Goal: Contribute content: Contribute content

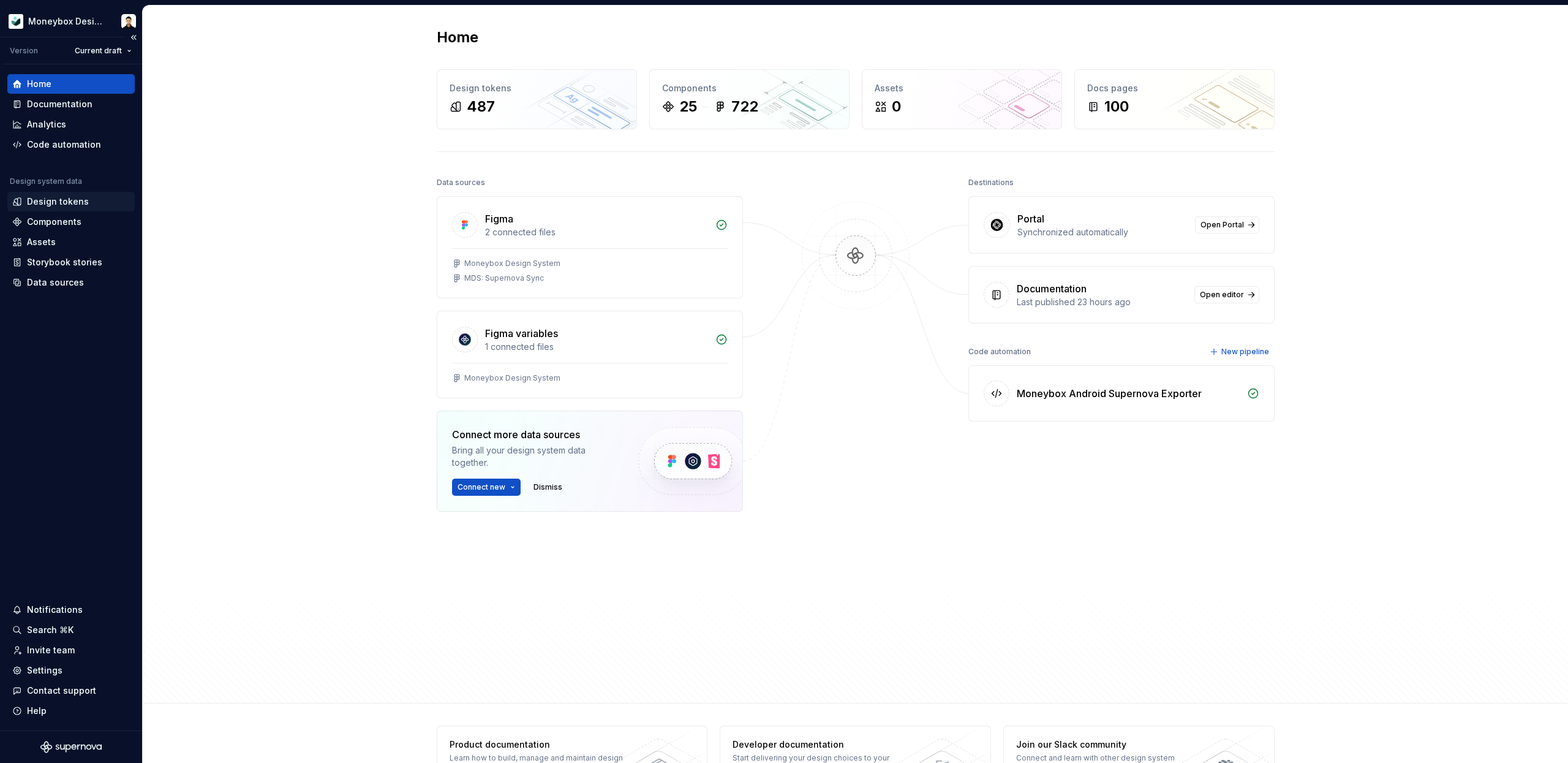
click at [75, 203] on div "Design tokens" at bounding box center [57, 201] width 62 height 13
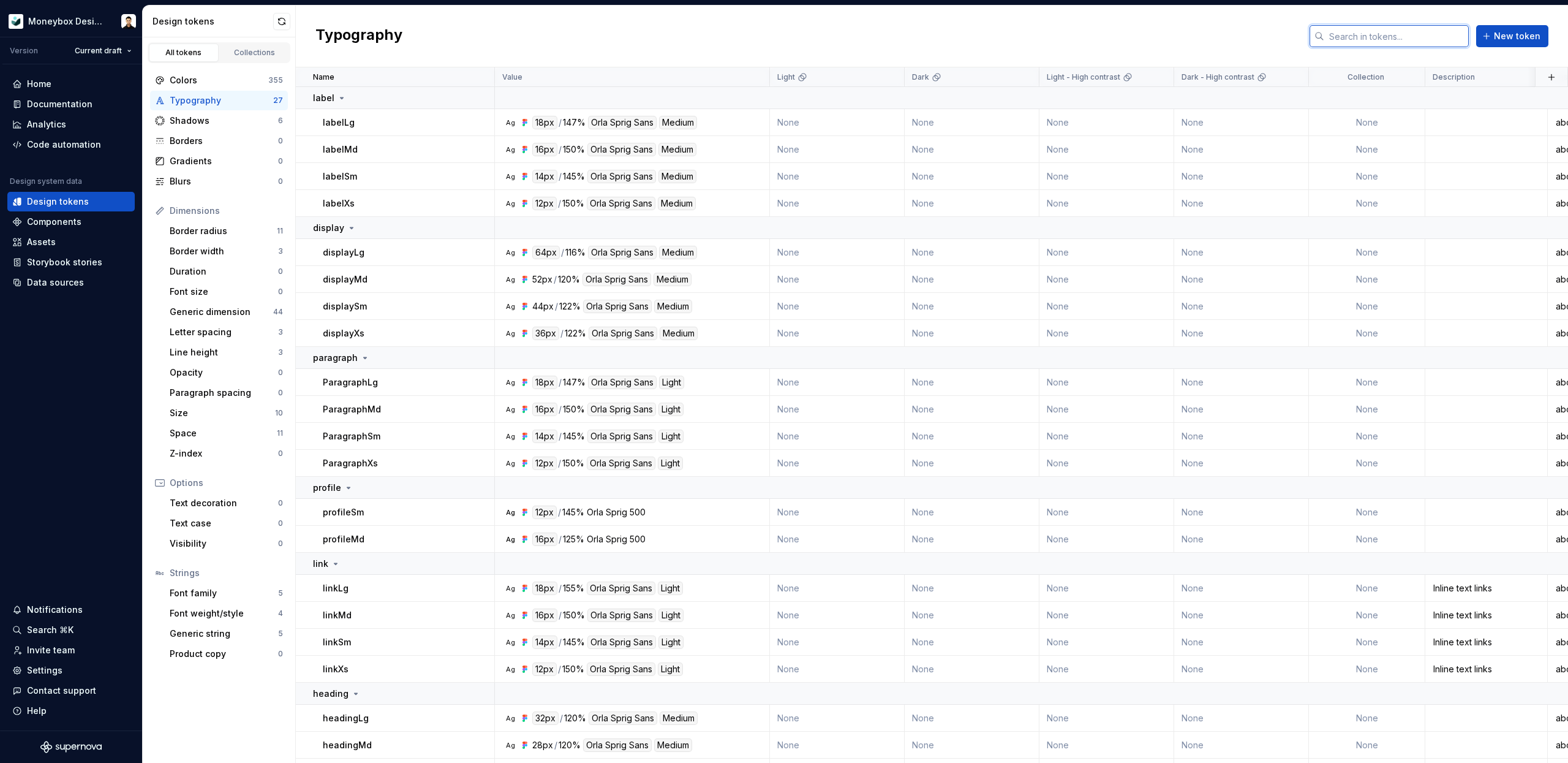
click at [1363, 41] on input "text" at bounding box center [1396, 36] width 144 height 22
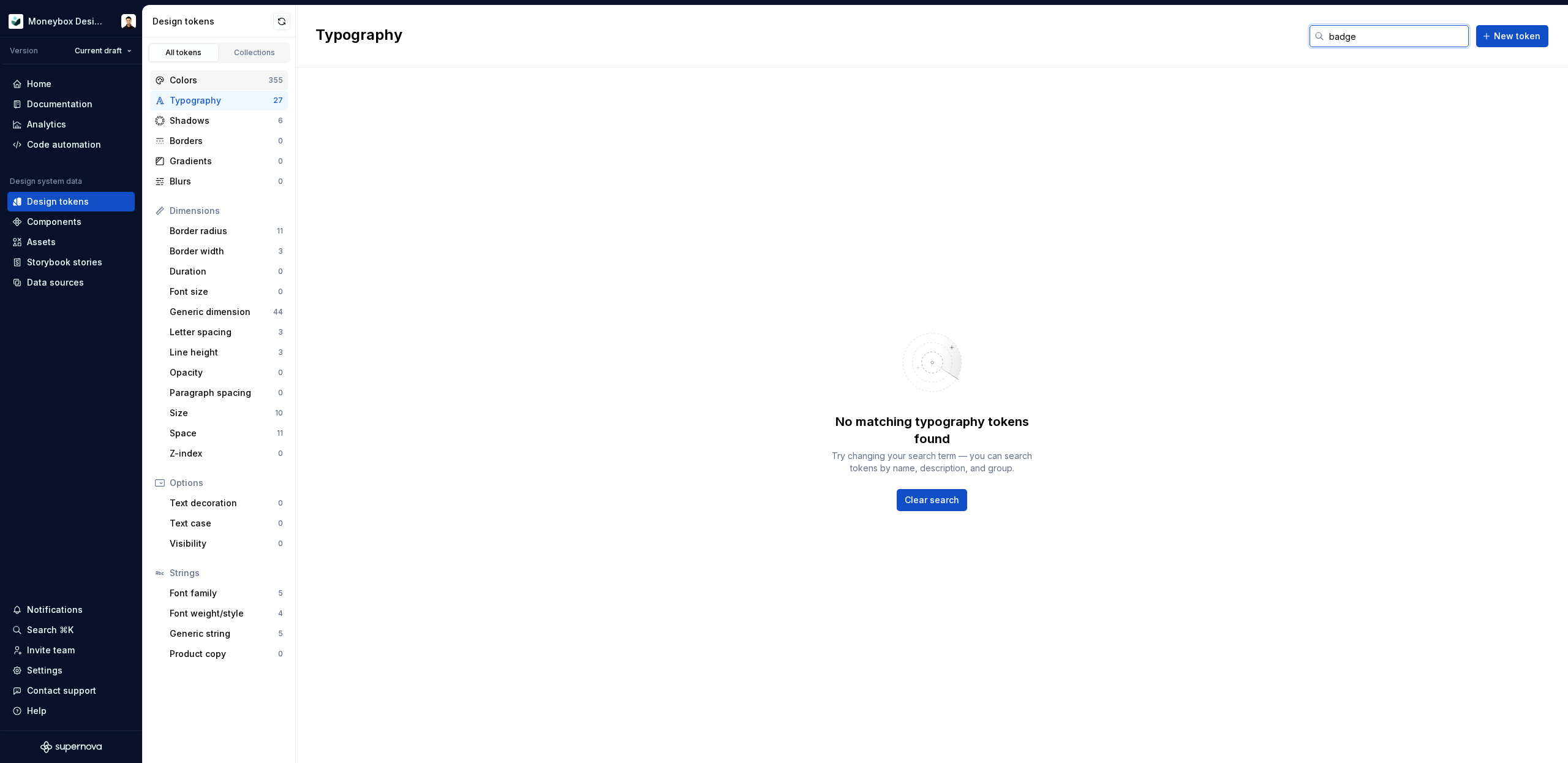
type input "badge"
click at [206, 73] on div "Colors 355" at bounding box center [218, 80] width 137 height 19
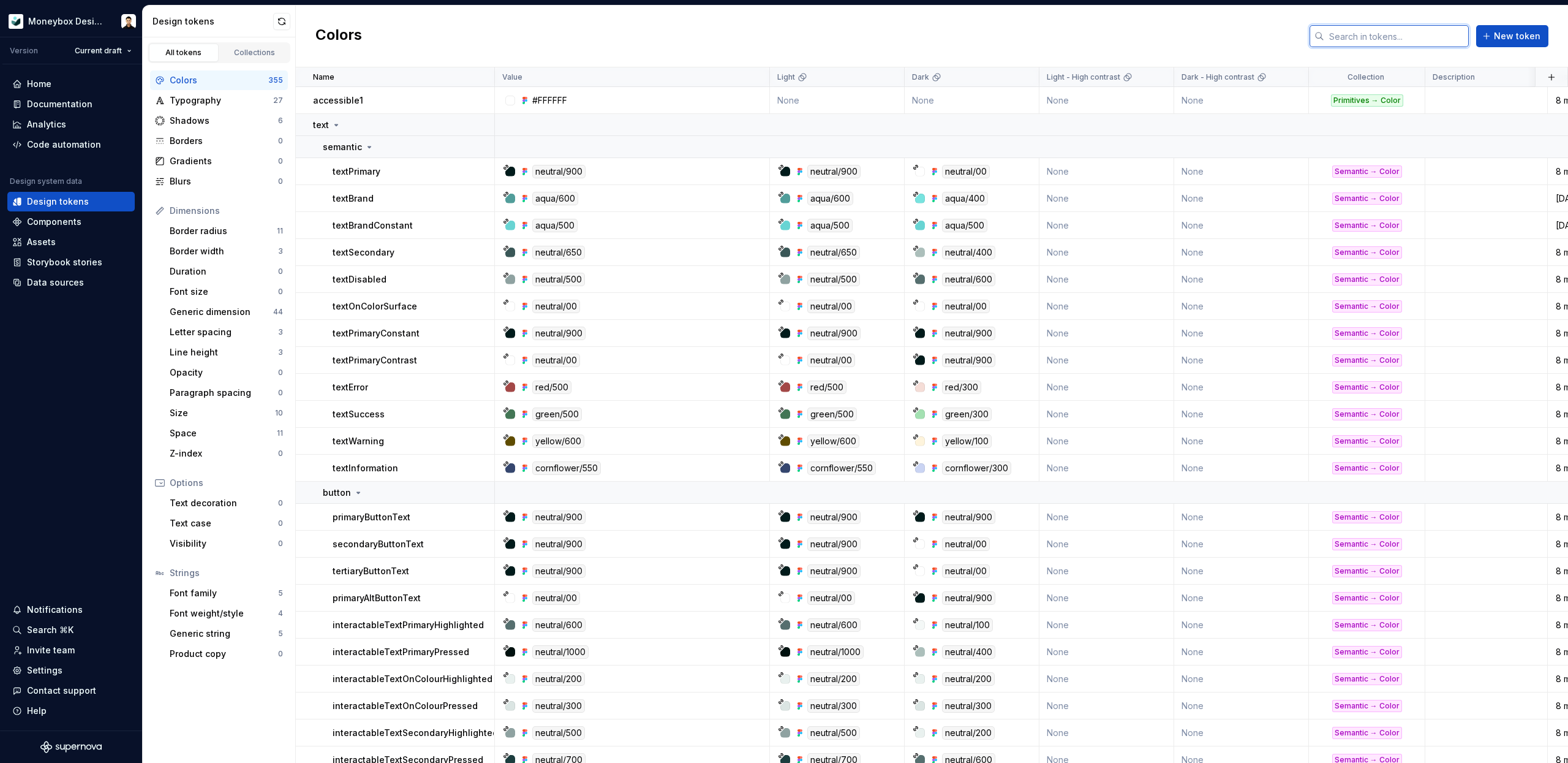
click at [1395, 40] on input "text" at bounding box center [1396, 36] width 144 height 22
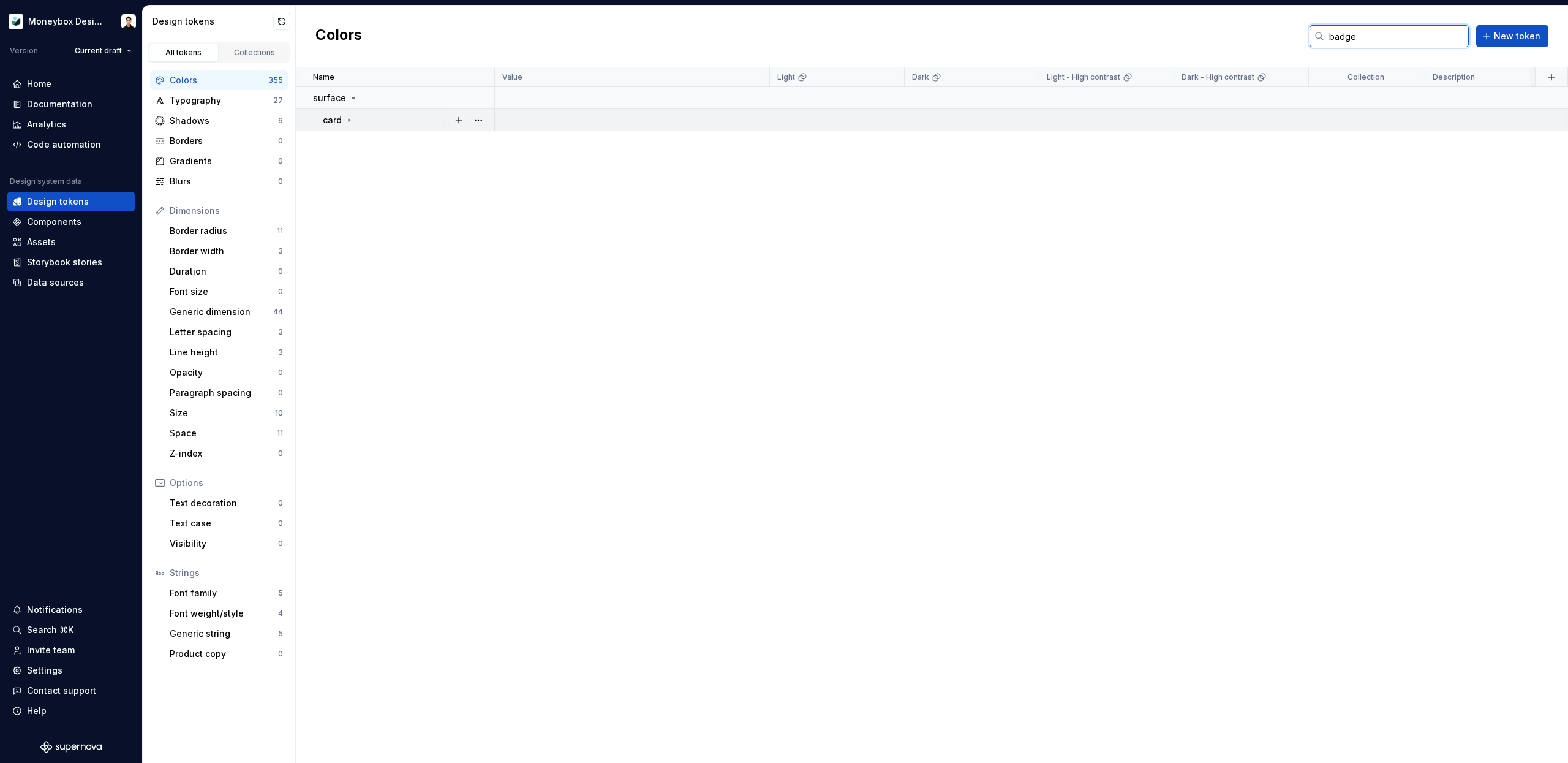
type input "badge"
click at [349, 123] on icon at bounding box center [349, 121] width 10 height 10
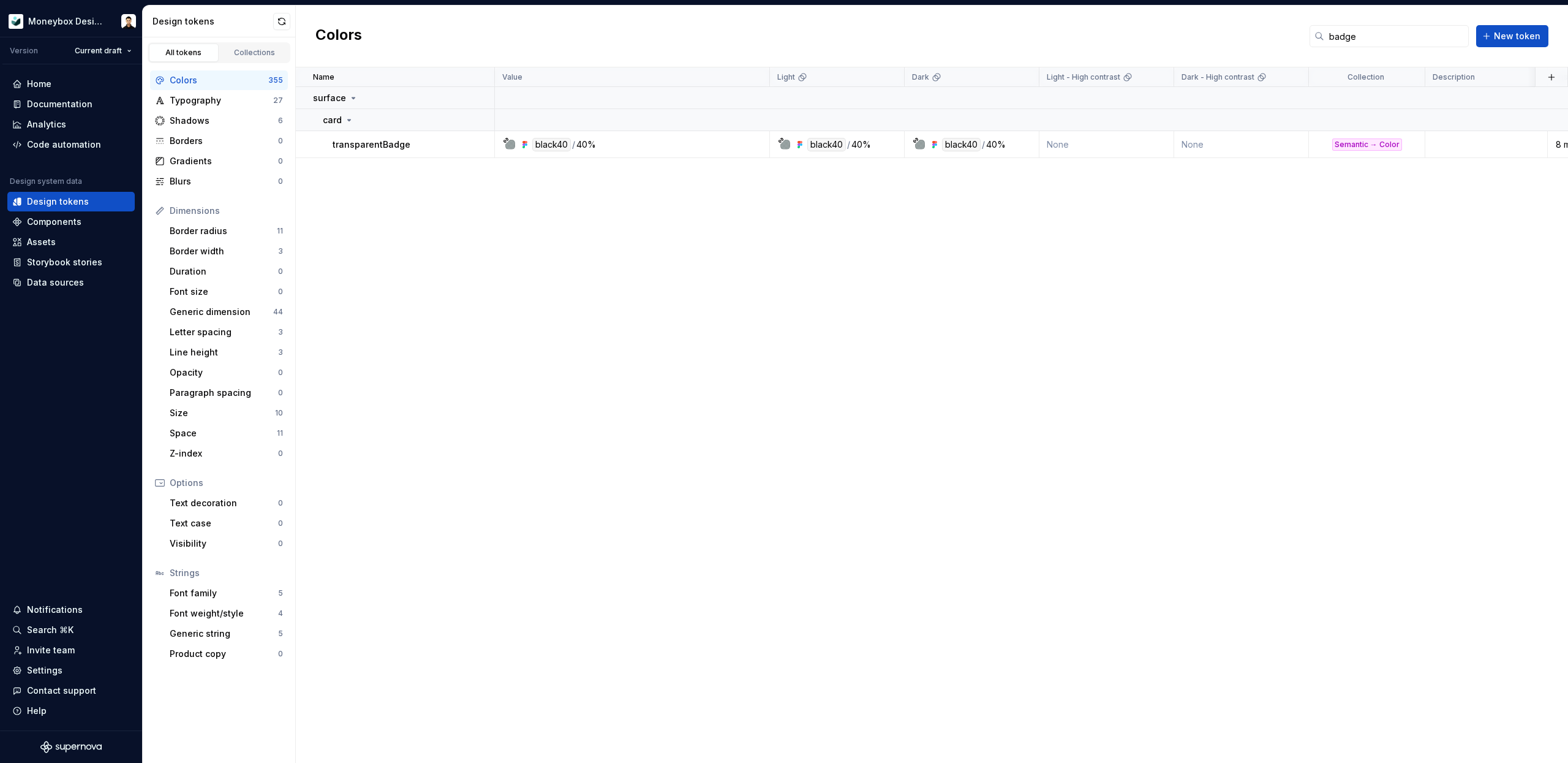
click at [411, 205] on div "Name Value Light Dark Light - High contrast Dark - High contrast Collection Des…" at bounding box center [932, 415] width 1272 height 696
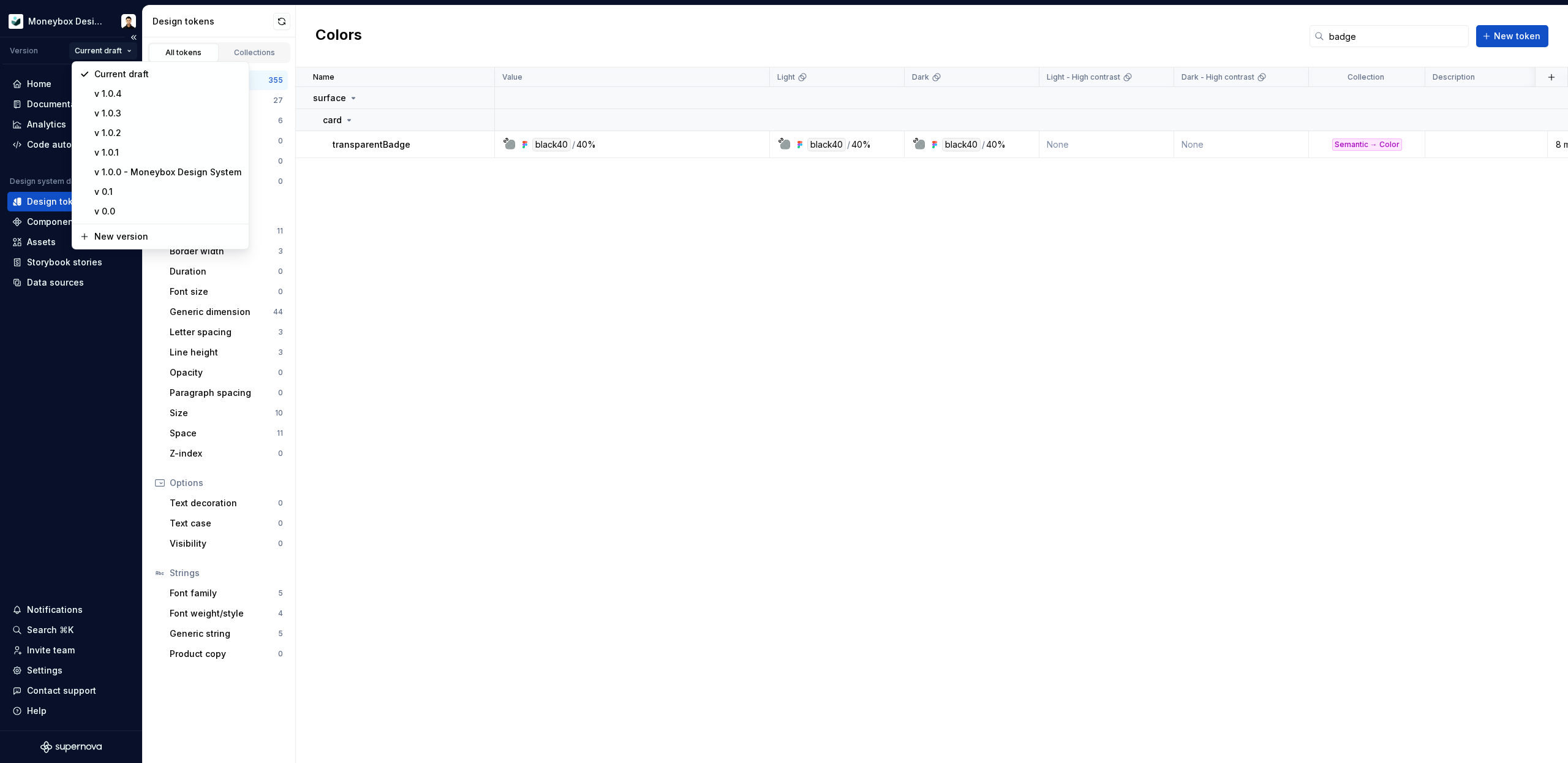
click at [127, 51] on html "Moneybox Design System Version Current draft Home Documentation Analytics Code …" at bounding box center [784, 381] width 1568 height 763
click at [134, 237] on div "New version" at bounding box center [167, 237] width 147 height 13
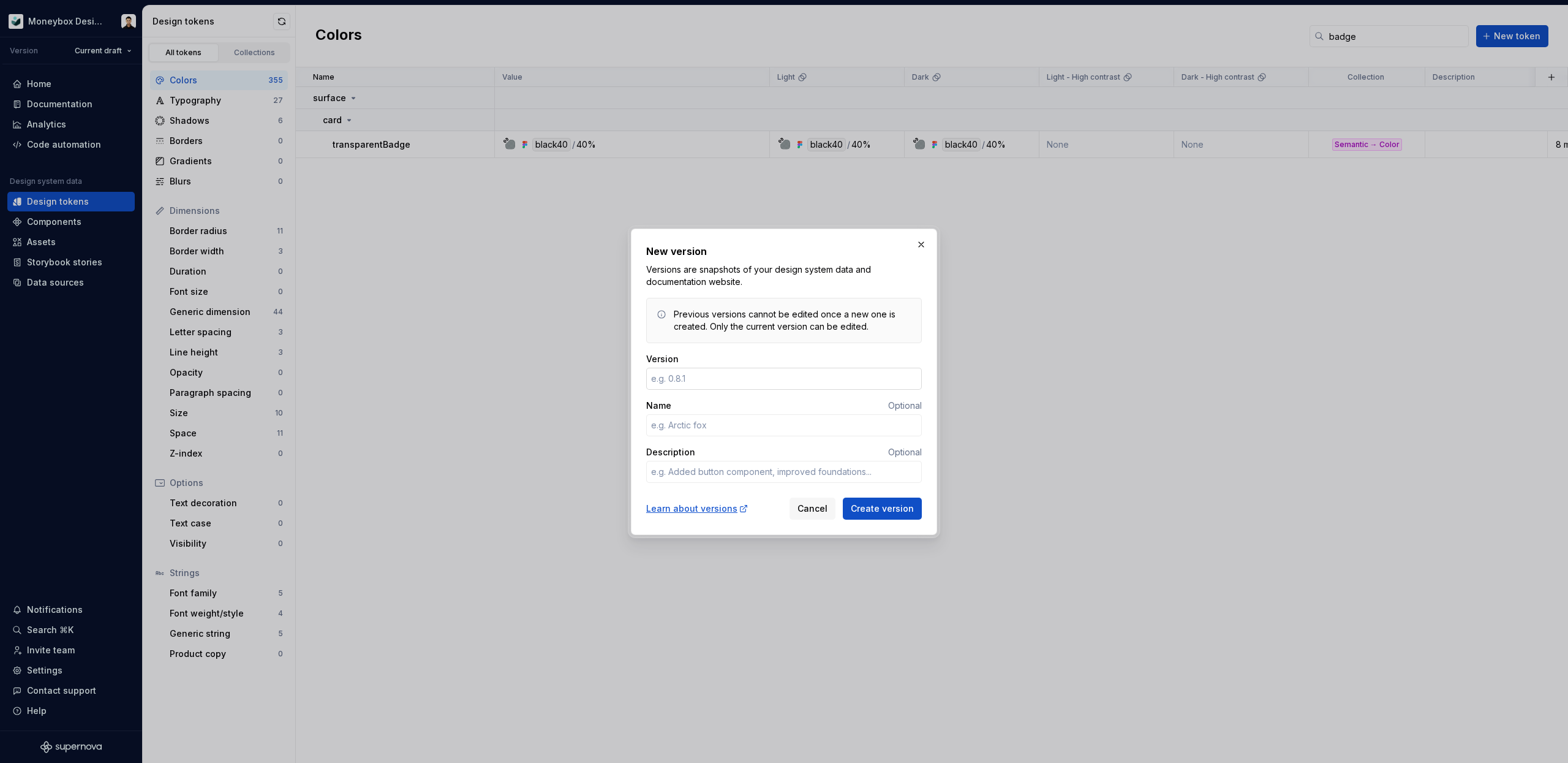
click at [713, 373] on input "Version" at bounding box center [784, 379] width 276 height 22
type input "1"
type textarea "*"
type input "1.0.5"
type textarea "*"
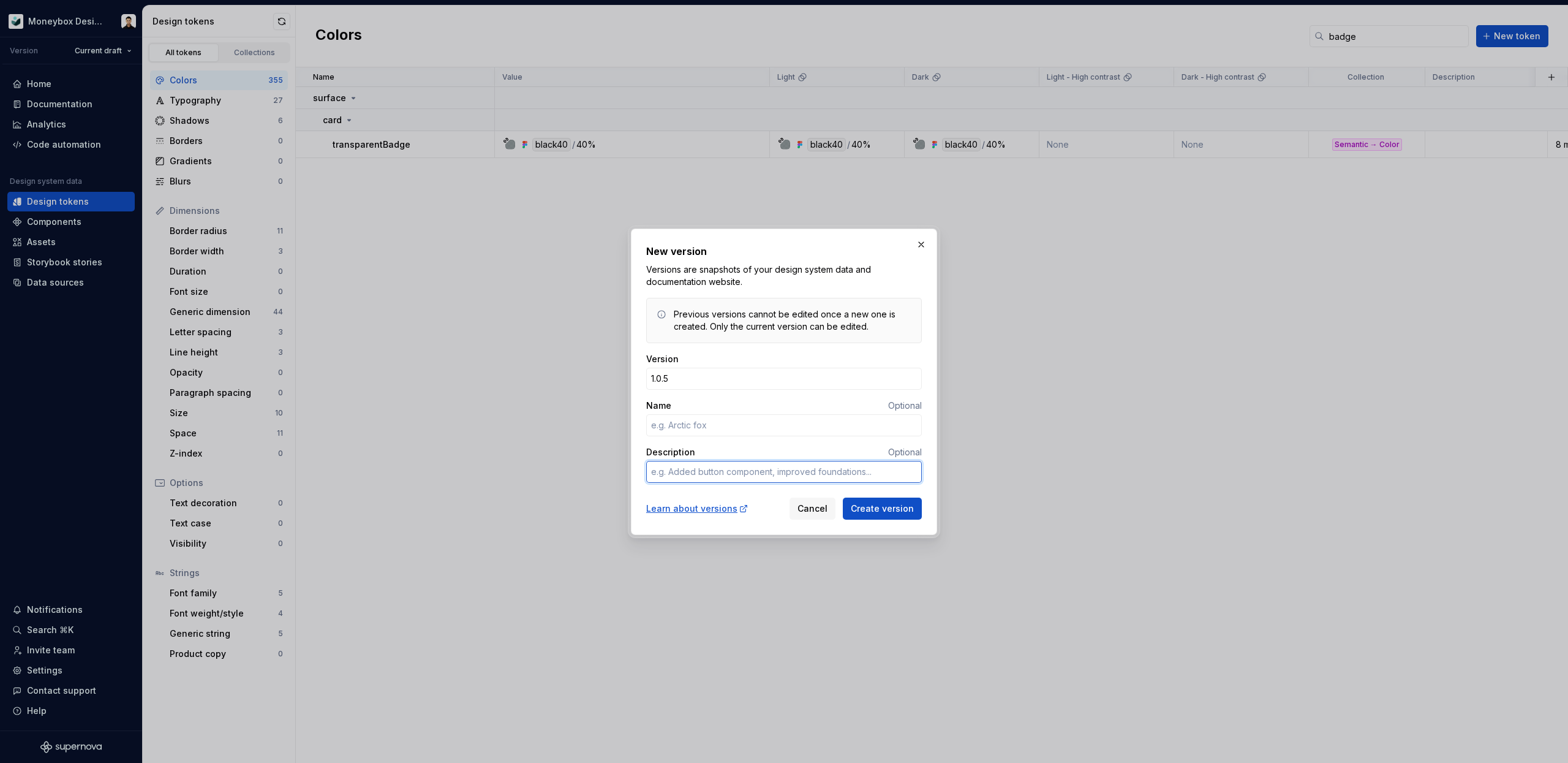
click at [689, 476] on textarea "Description" at bounding box center [784, 471] width 276 height 22
type textarea "A"
type textarea "*"
type textarea "Ad"
type textarea "*"
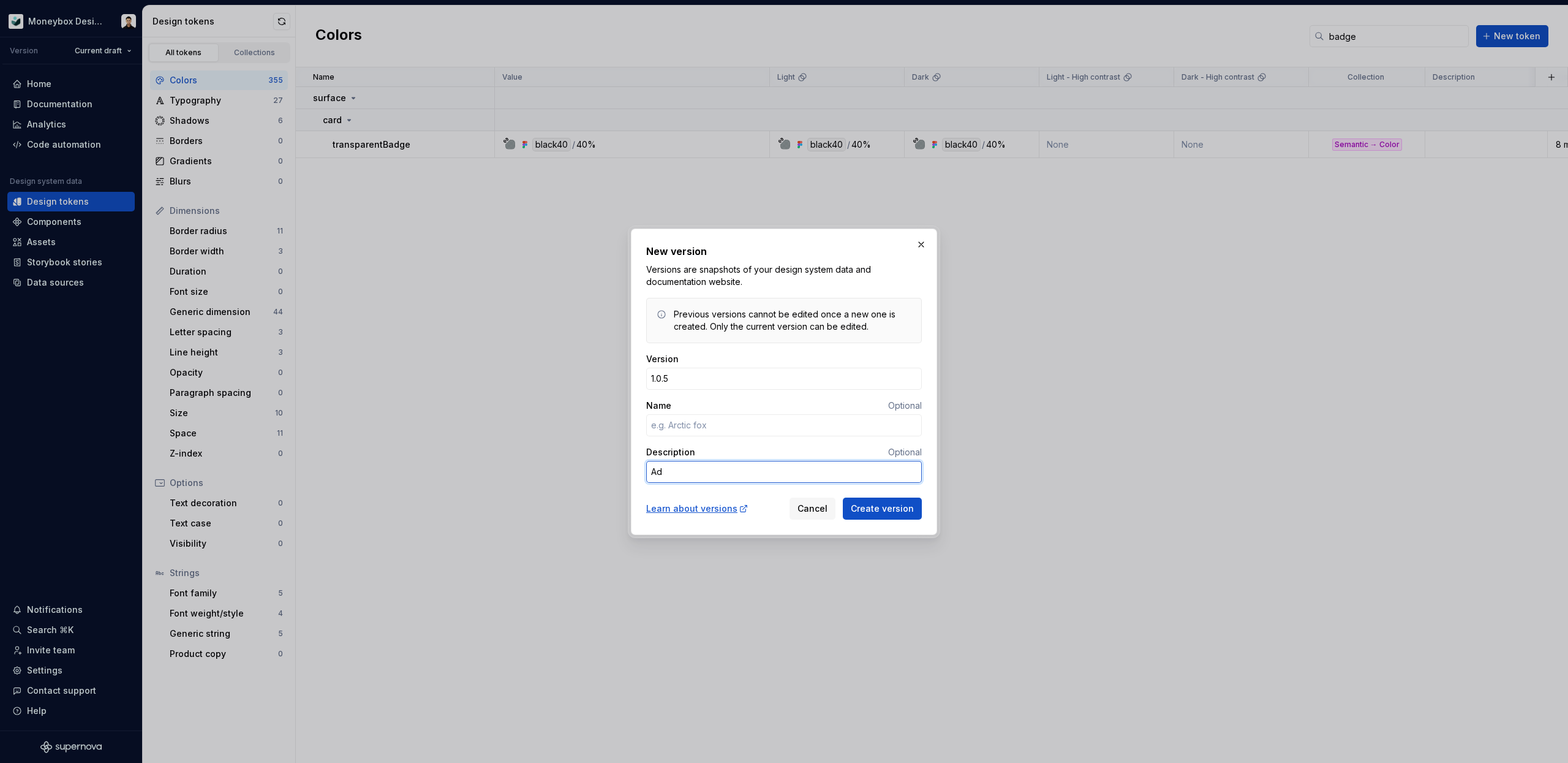
type textarea "Add"
type textarea "*"
type textarea "Adde"
type textarea "*"
type textarea "Added"
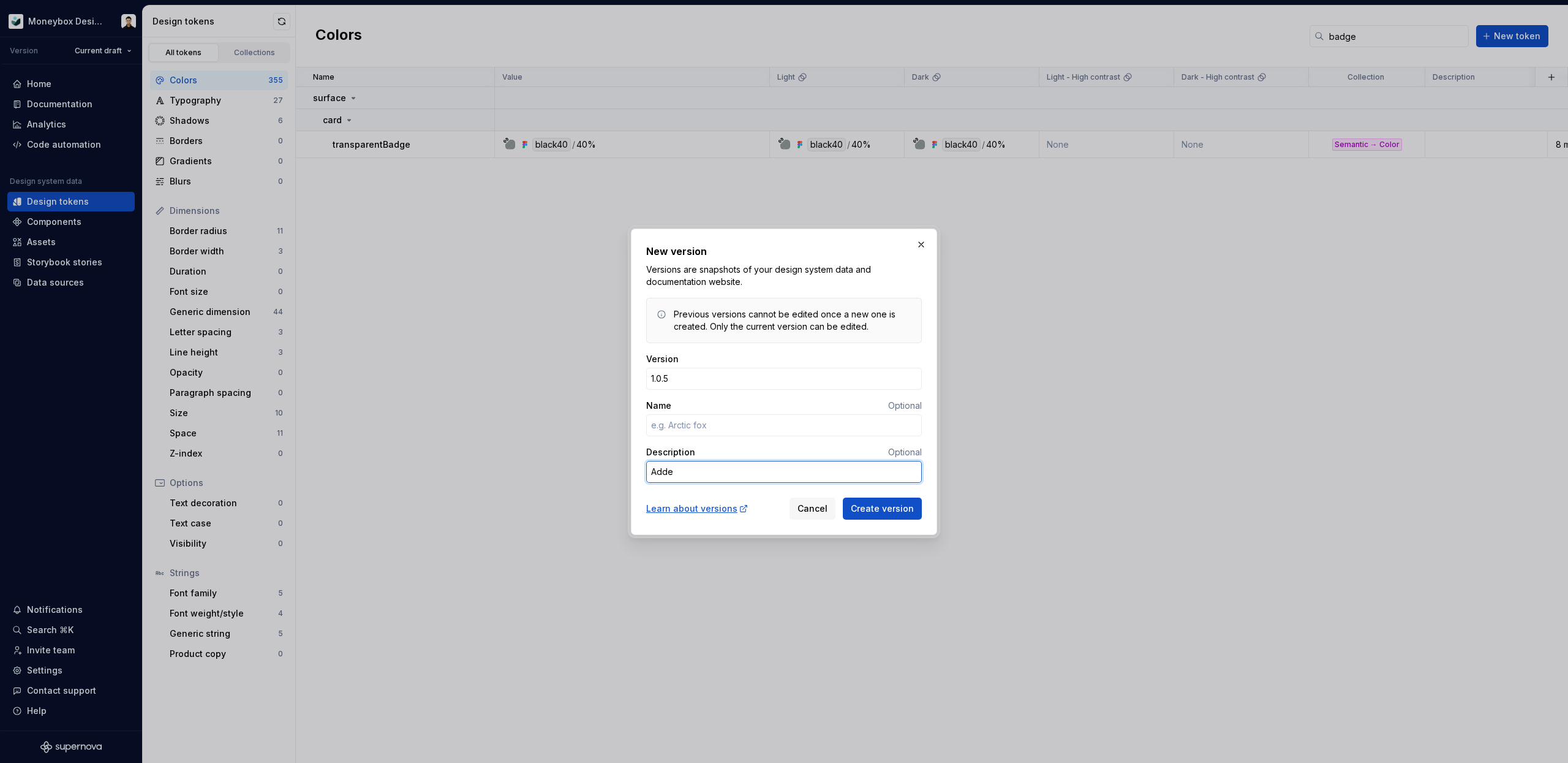
type textarea "*"
type textarea "Added"
type textarea "*"
type textarea "Added t"
type textarea "*"
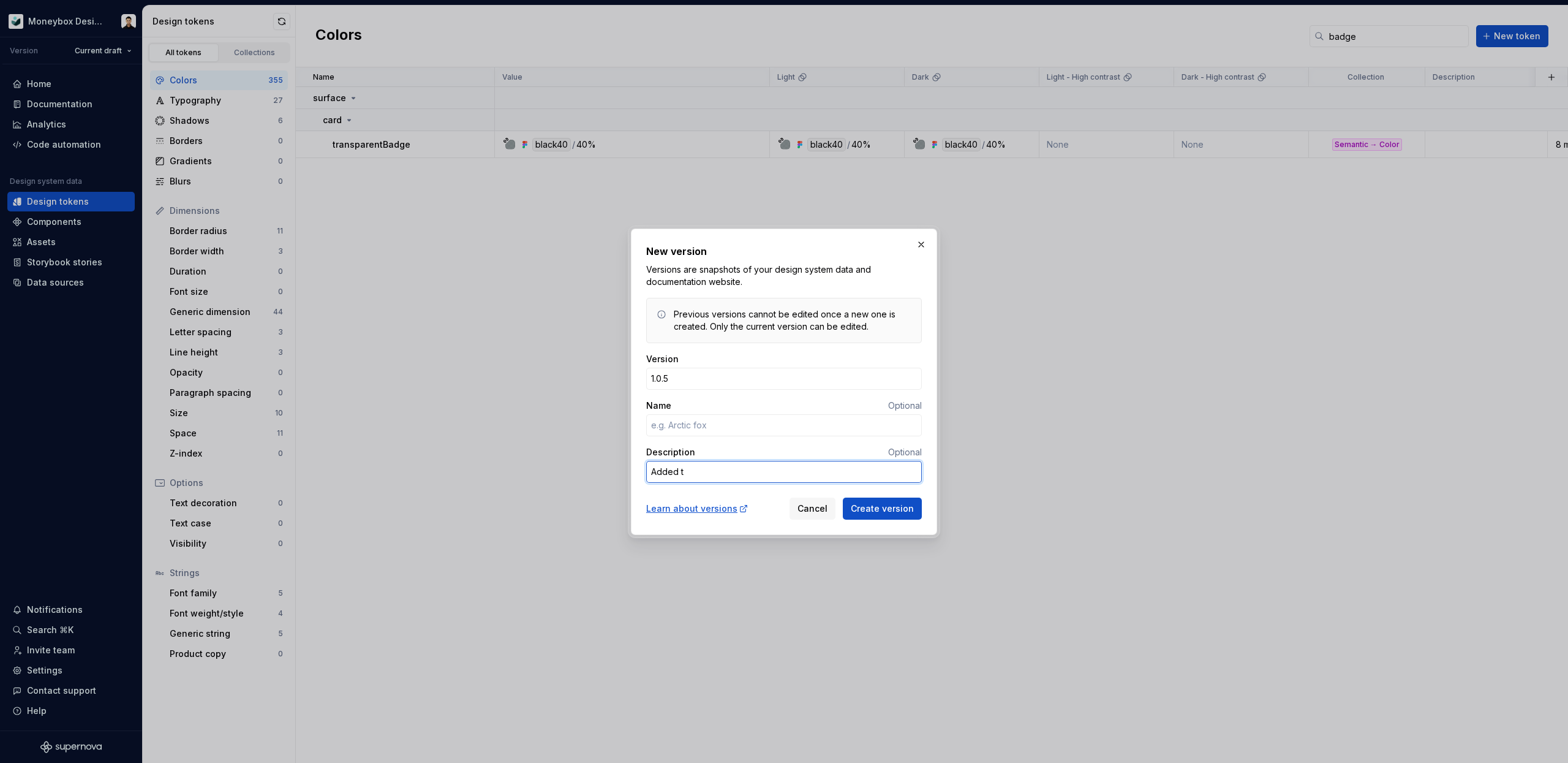
type textarea "Added tr"
type textarea "*"
type textarea "Added tra"
type textarea "*"
type textarea "Added [PERSON_NAME]"
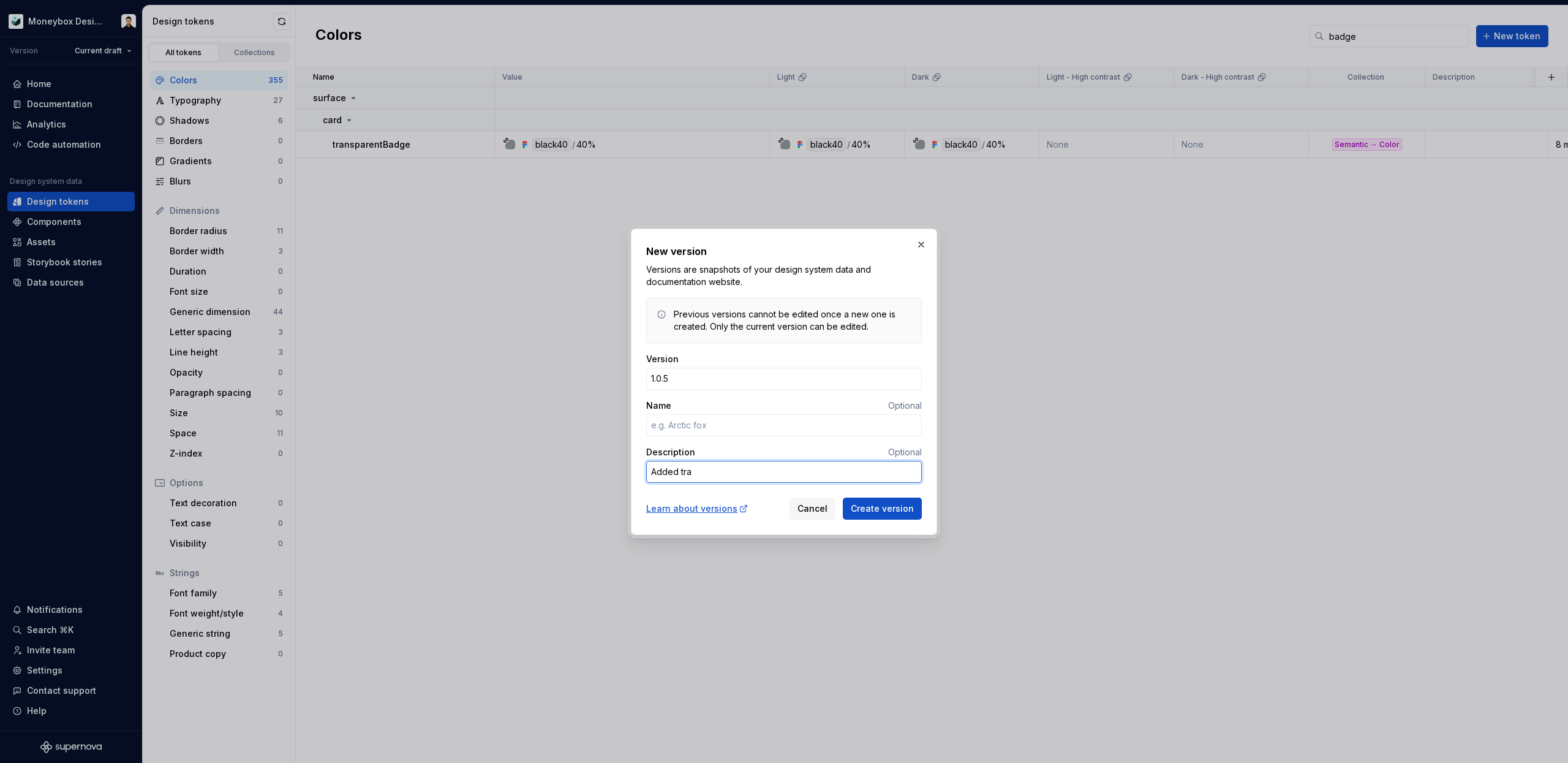
type textarea "*"
type textarea "Added trans"
type textarea "*"
type textarea "Added transp"
type textarea "*"
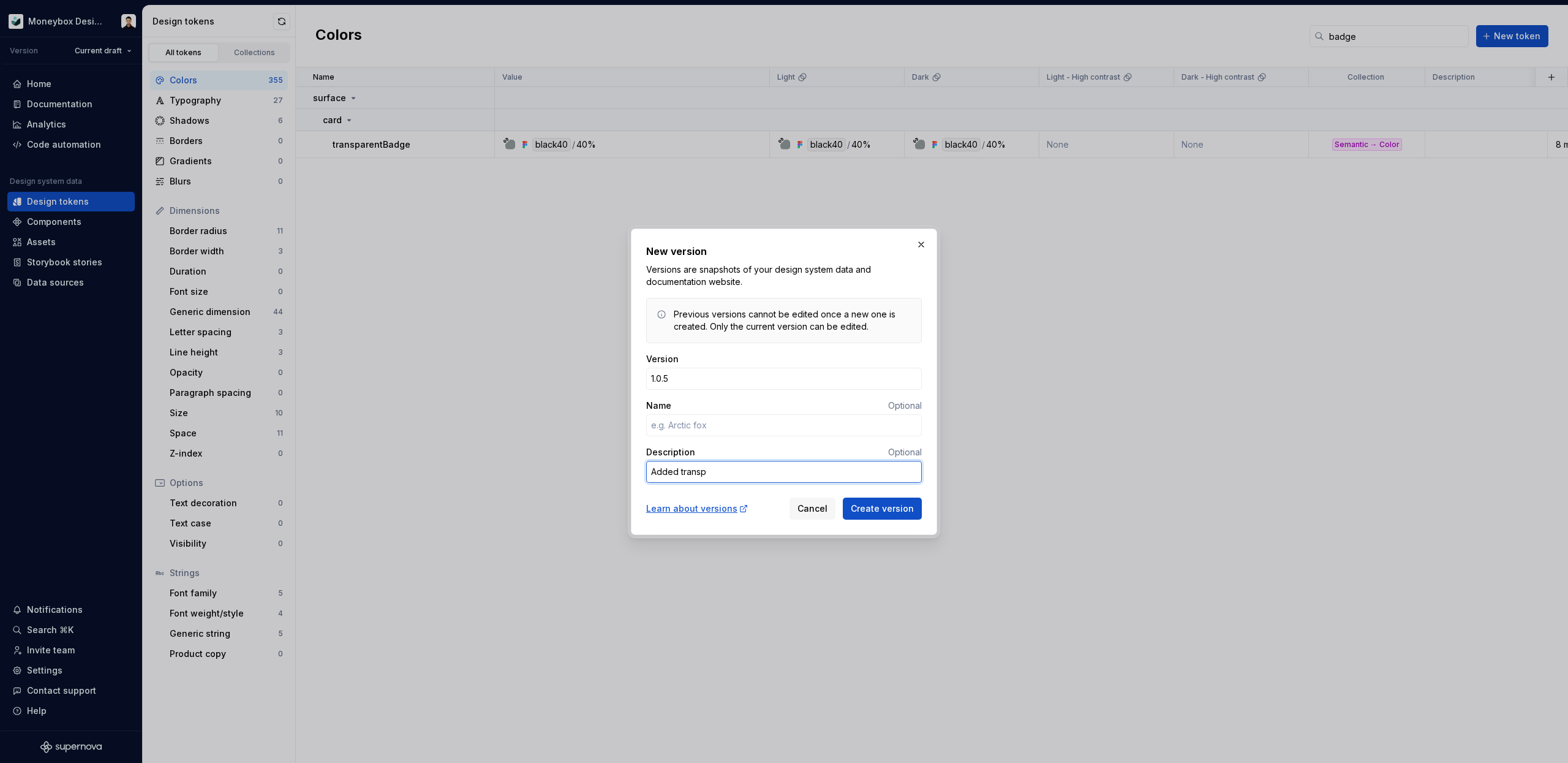
type textarea "Added transpa"
type textarea "*"
type textarea "Added transpar"
type textarea "*"
type textarea "Added transpare"
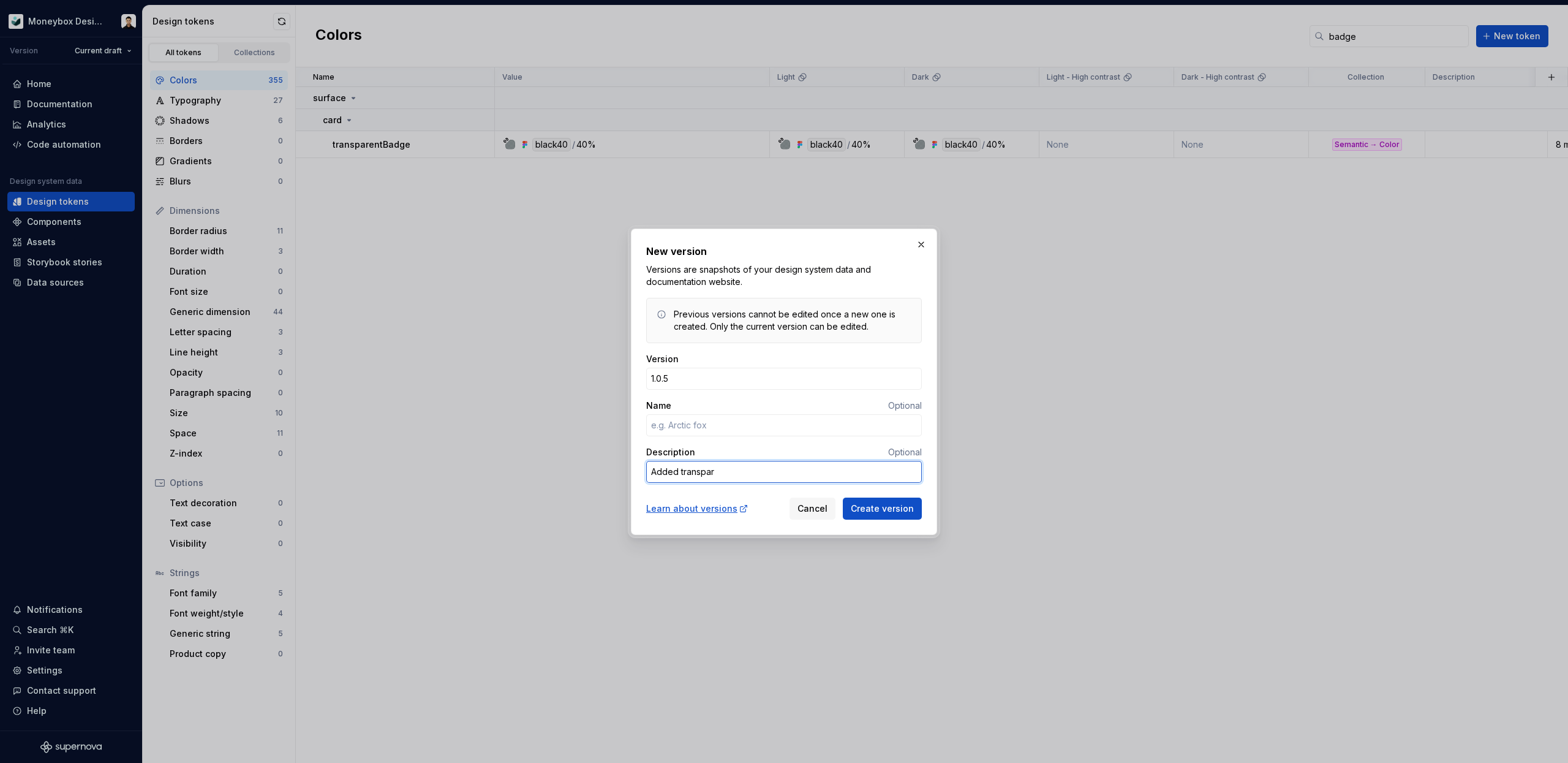
type textarea "*"
type textarea "Added transparen"
type textarea "*"
type textarea "Added transparent"
type textarea "*"
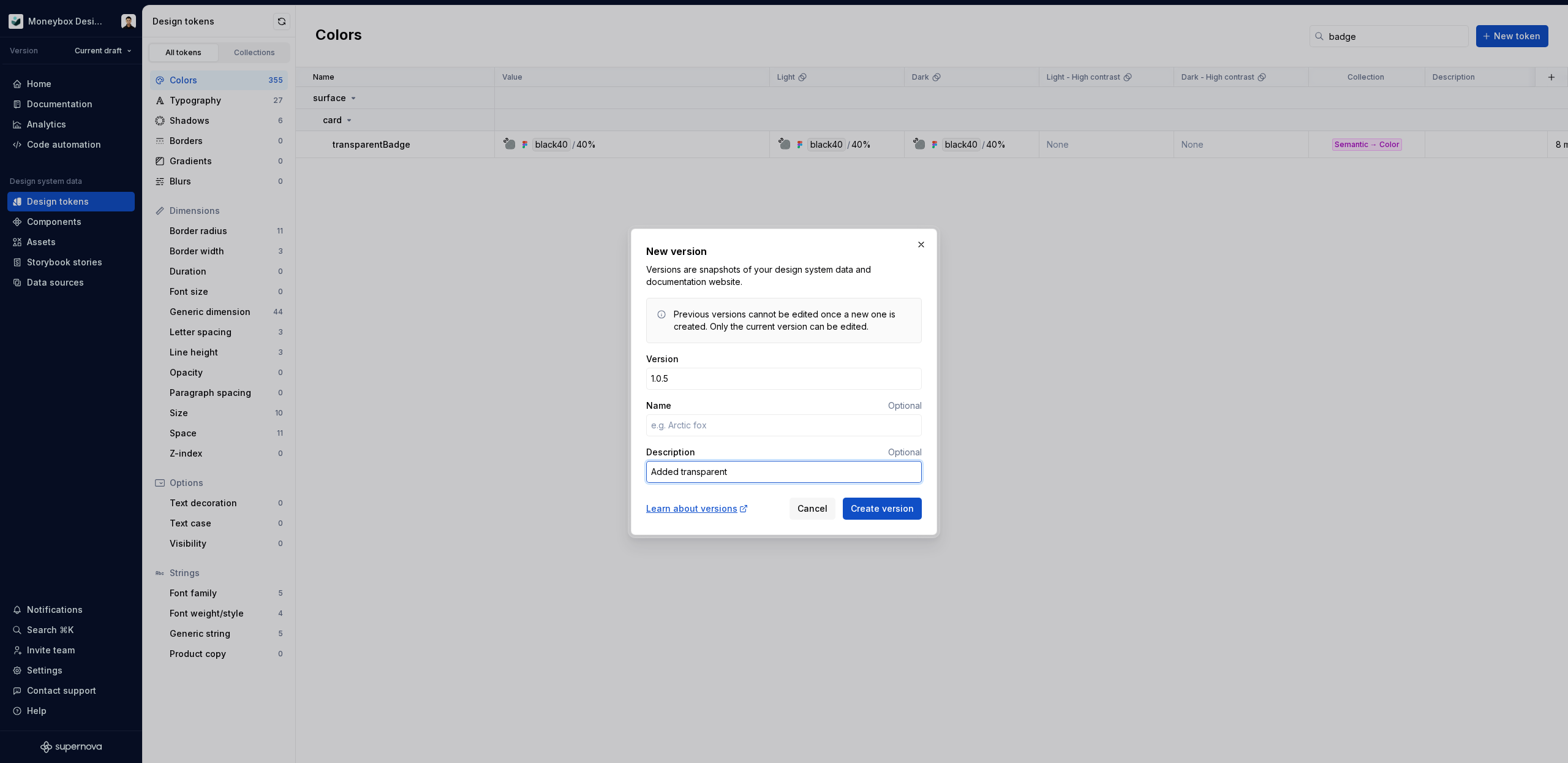
type textarea "Added transparent"
type textarea "*"
type textarea "Added transparent b"
type textarea "*"
type textarea "Added transparent ba"
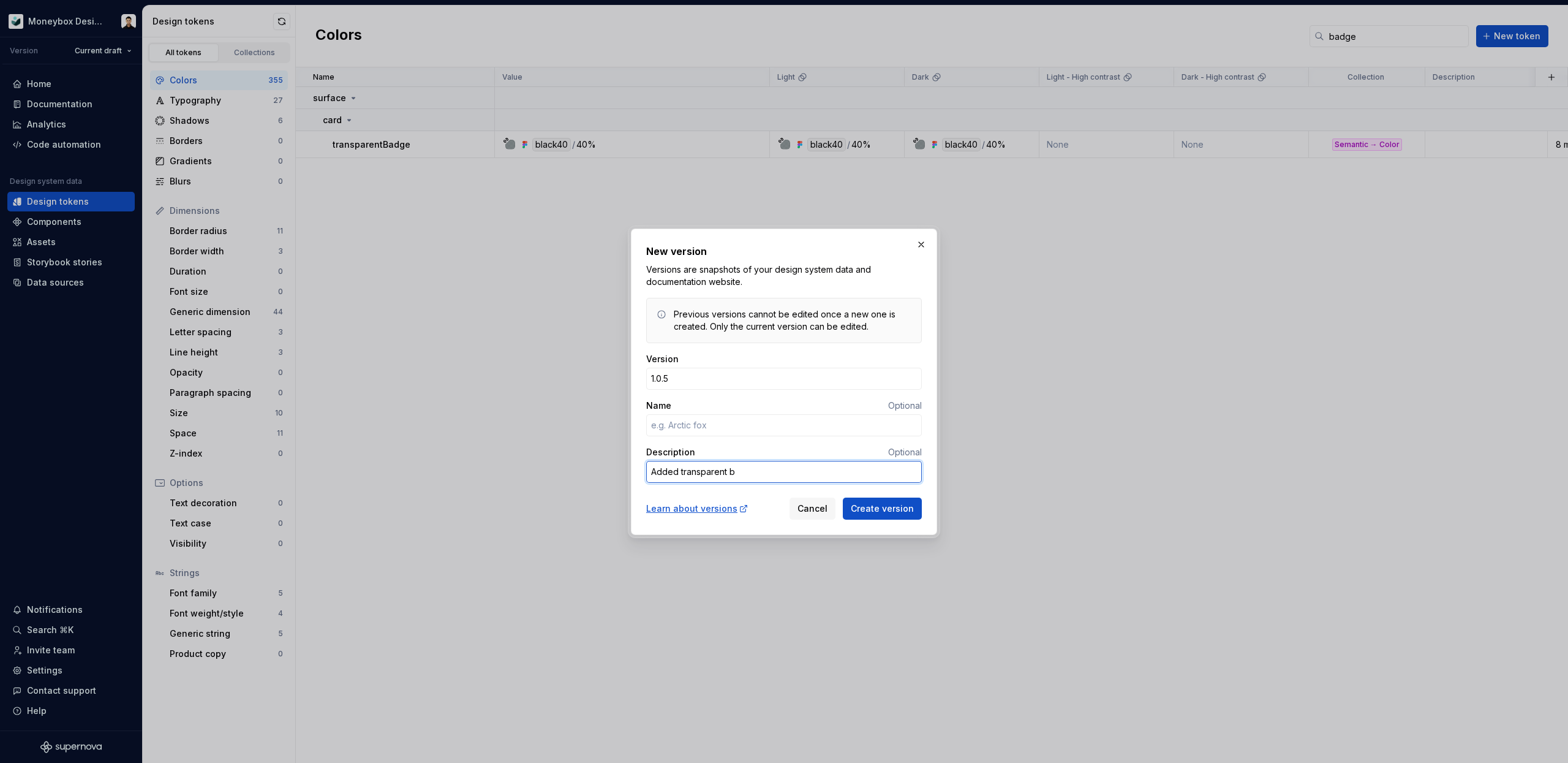
type textarea "*"
type textarea "Added transparent b"
type textarea "*"
type textarea "Added transparent"
type textarea "*"
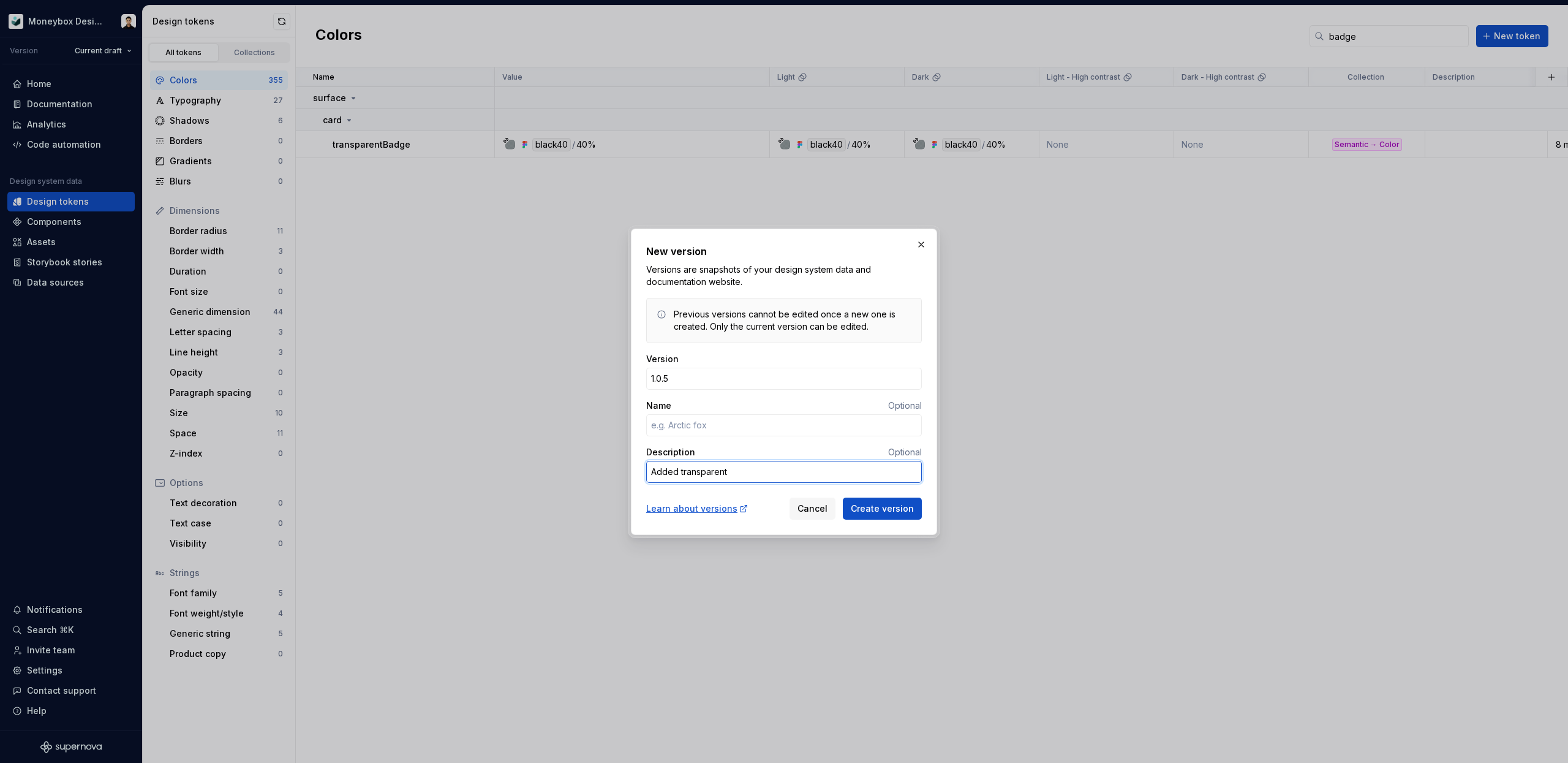
type textarea "Added transparent"
type textarea "*"
type textarea "Added transparent"
type textarea "*"
type textarea "Added transparent b"
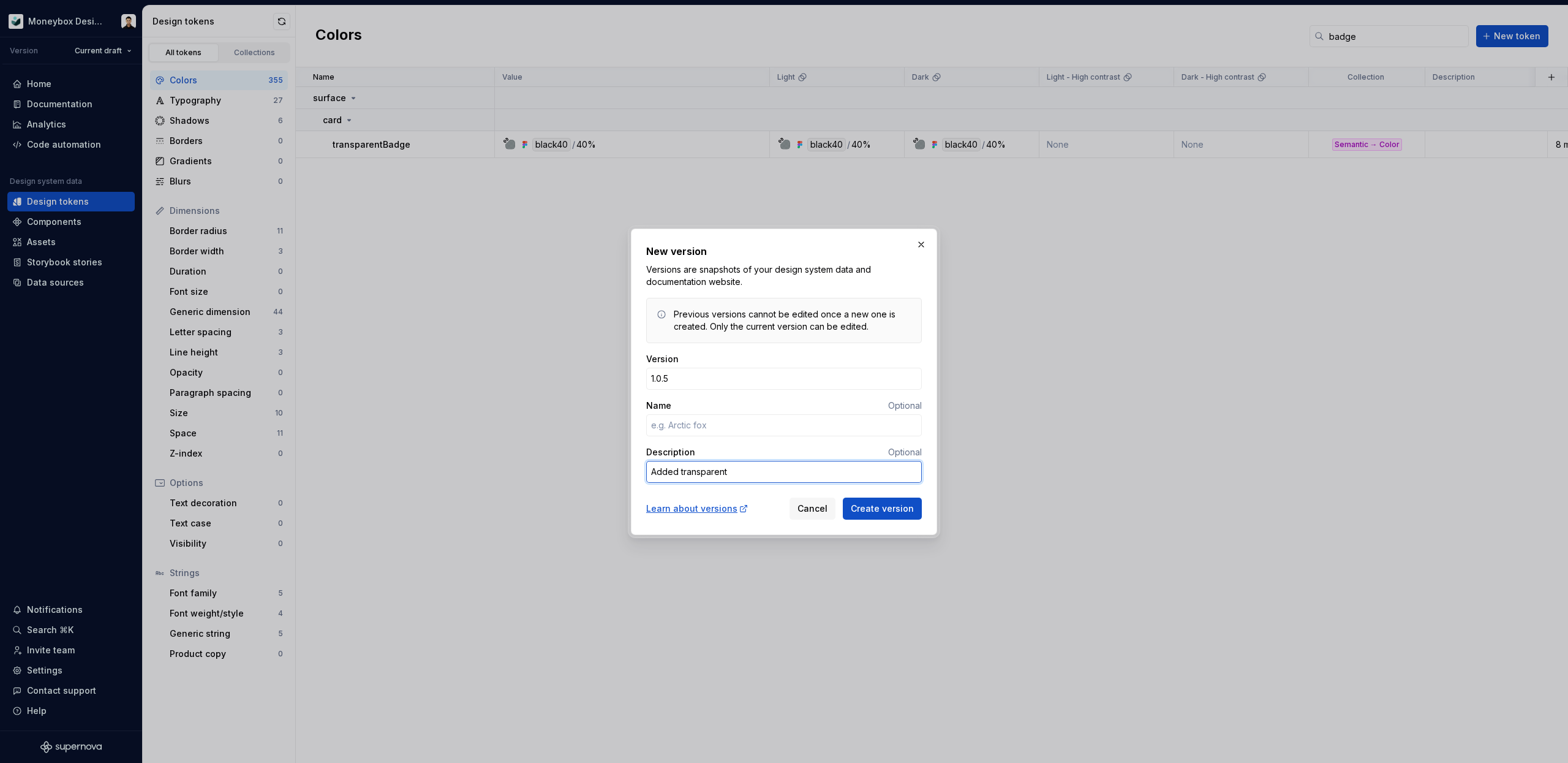
type textarea "*"
type textarea "Added transparent ba"
type textarea "*"
type textarea "Added transparent bad"
type textarea "*"
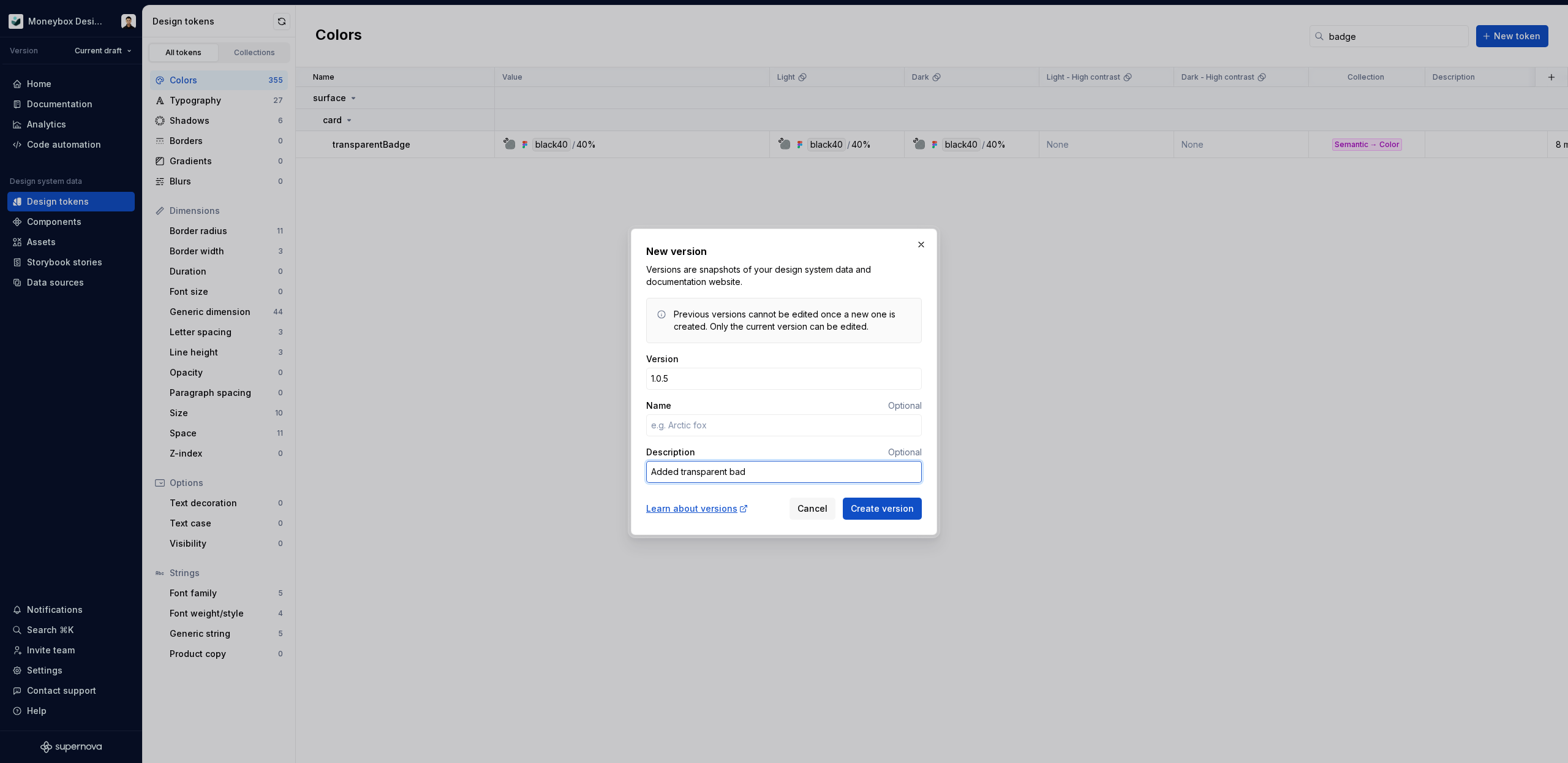
type textarea "Added transparent badg"
type textarea "*"
type textarea "Added transparent badge"
type textarea "*"
type textarea "Added transparent badge"
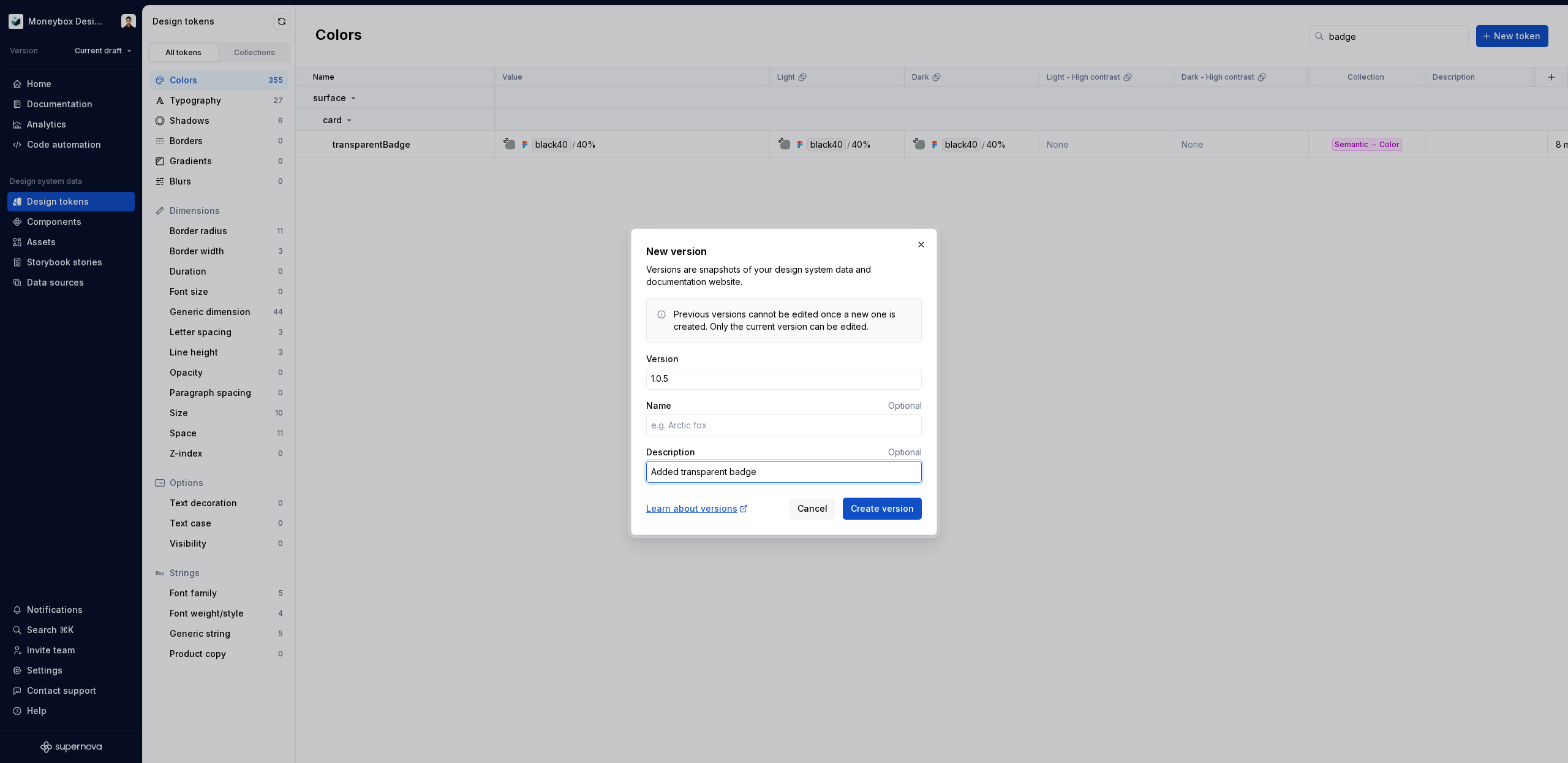
type textarea "*"
type textarea "Added transparent badge t"
type textarea "*"
type textarea "Added transparent badge to"
type textarea "*"
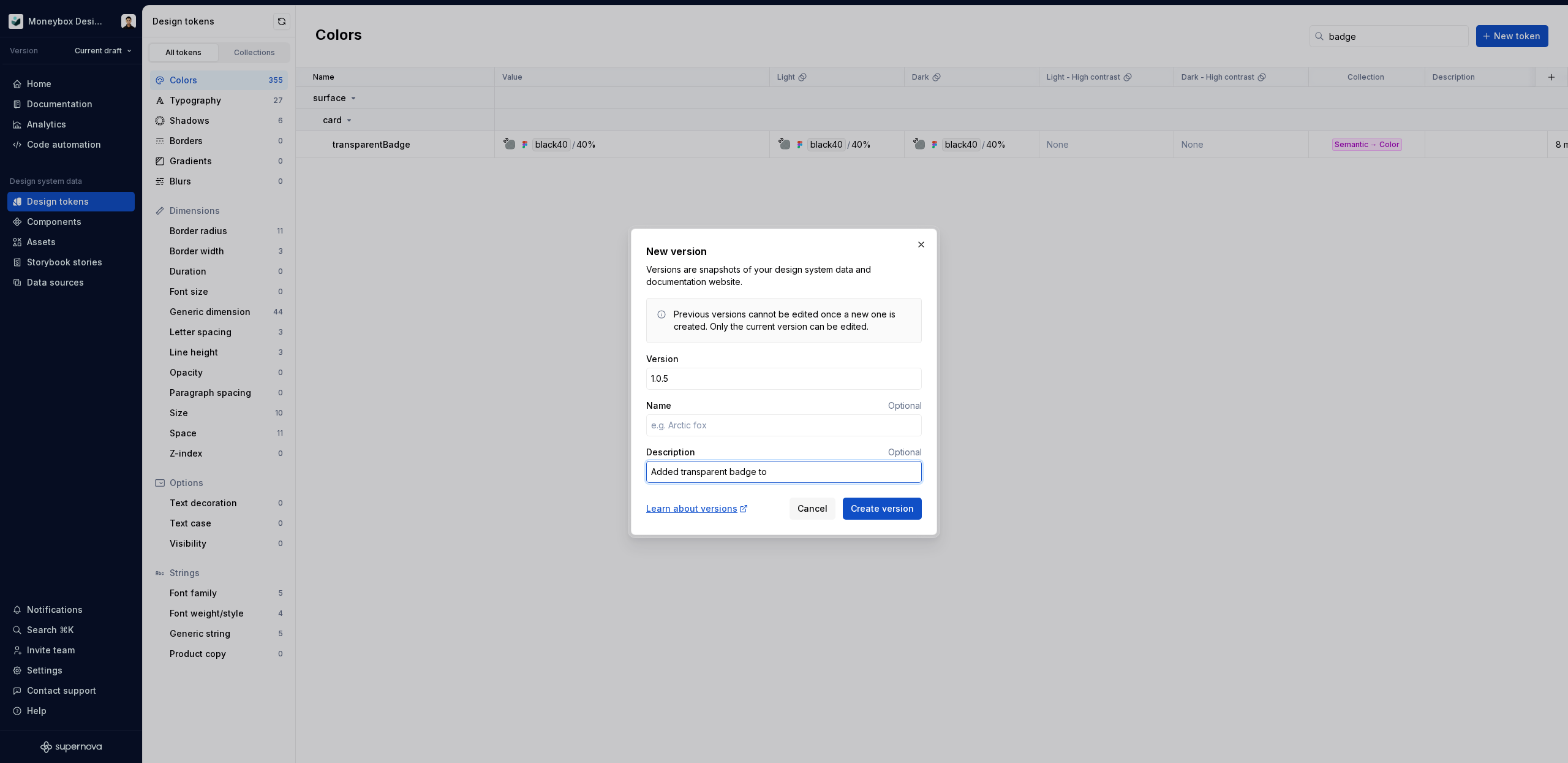
type textarea "Added transparent badge tok"
type textarea "*"
type textarea "Added transparent badge toke"
type textarea "*"
type textarea "Added transparent badge token"
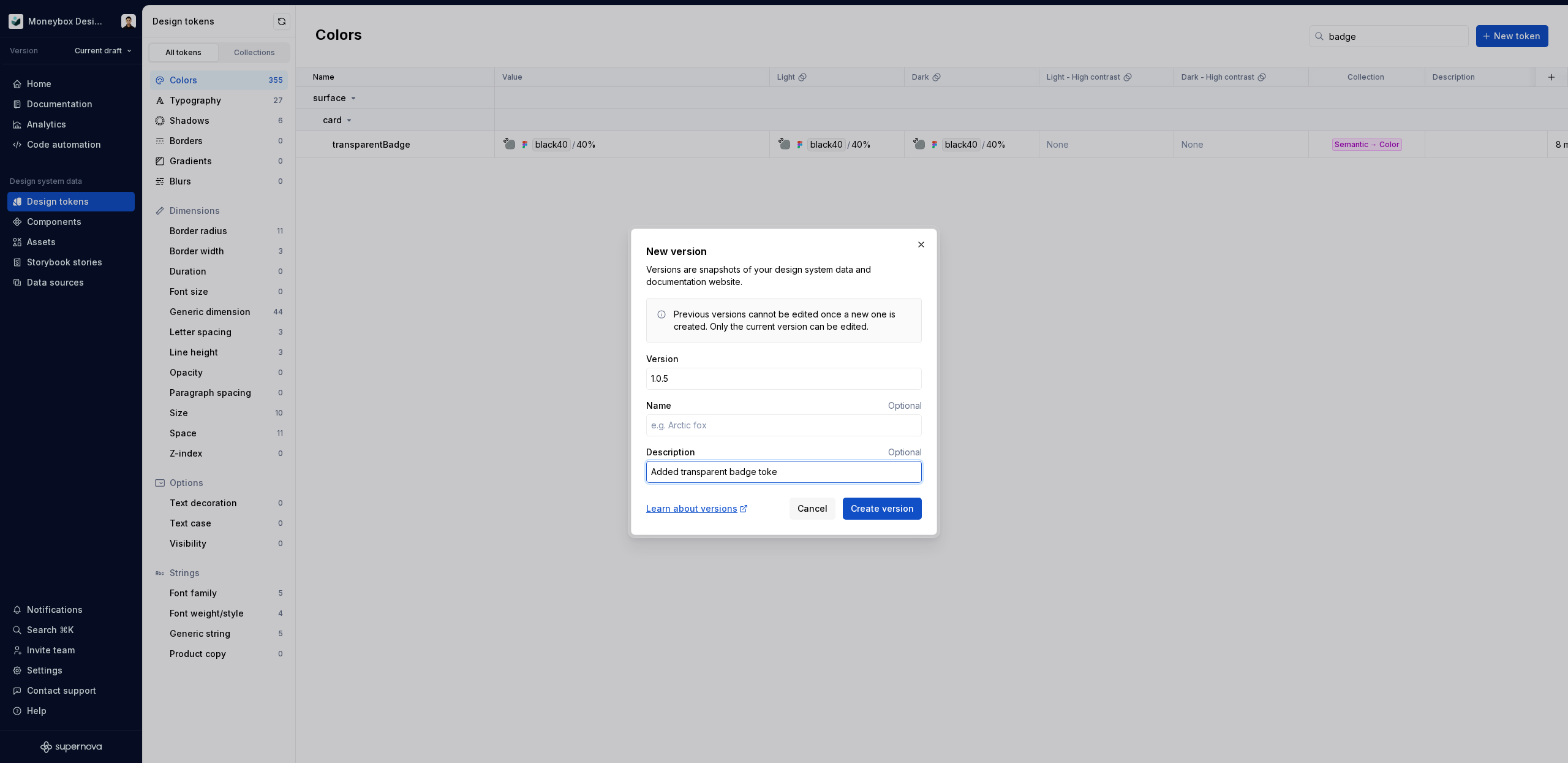
type textarea "*"
type textarea "Added transparent badge token"
click at [894, 515] on button "Create version" at bounding box center [883, 508] width 79 height 22
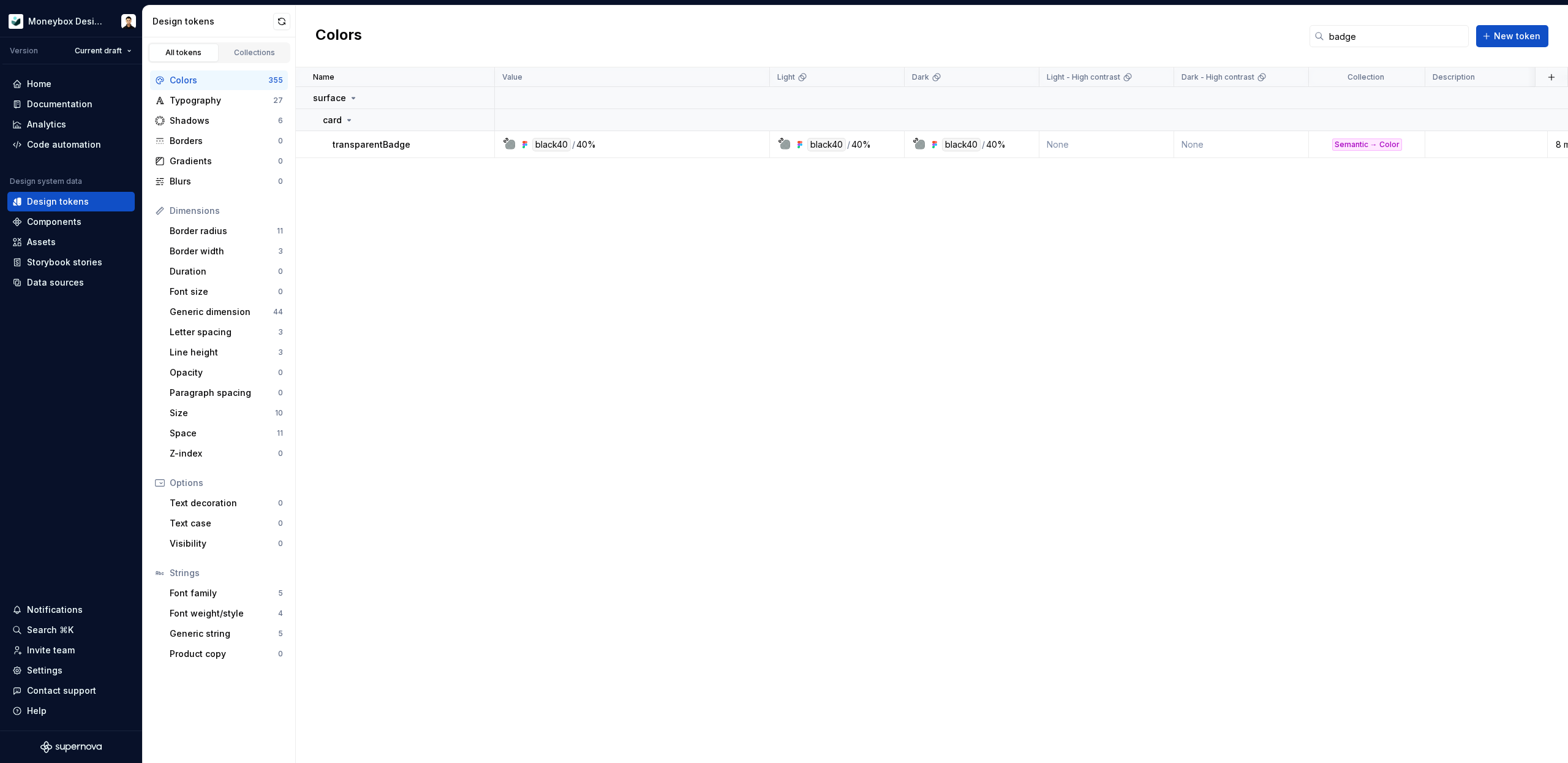
click at [416, 259] on div "Name Value Light Dark Light - High contrast Dark - High contrast Collection Des…" at bounding box center [932, 415] width 1272 height 696
click at [1473, 146] on td at bounding box center [1486, 144] width 122 height 27
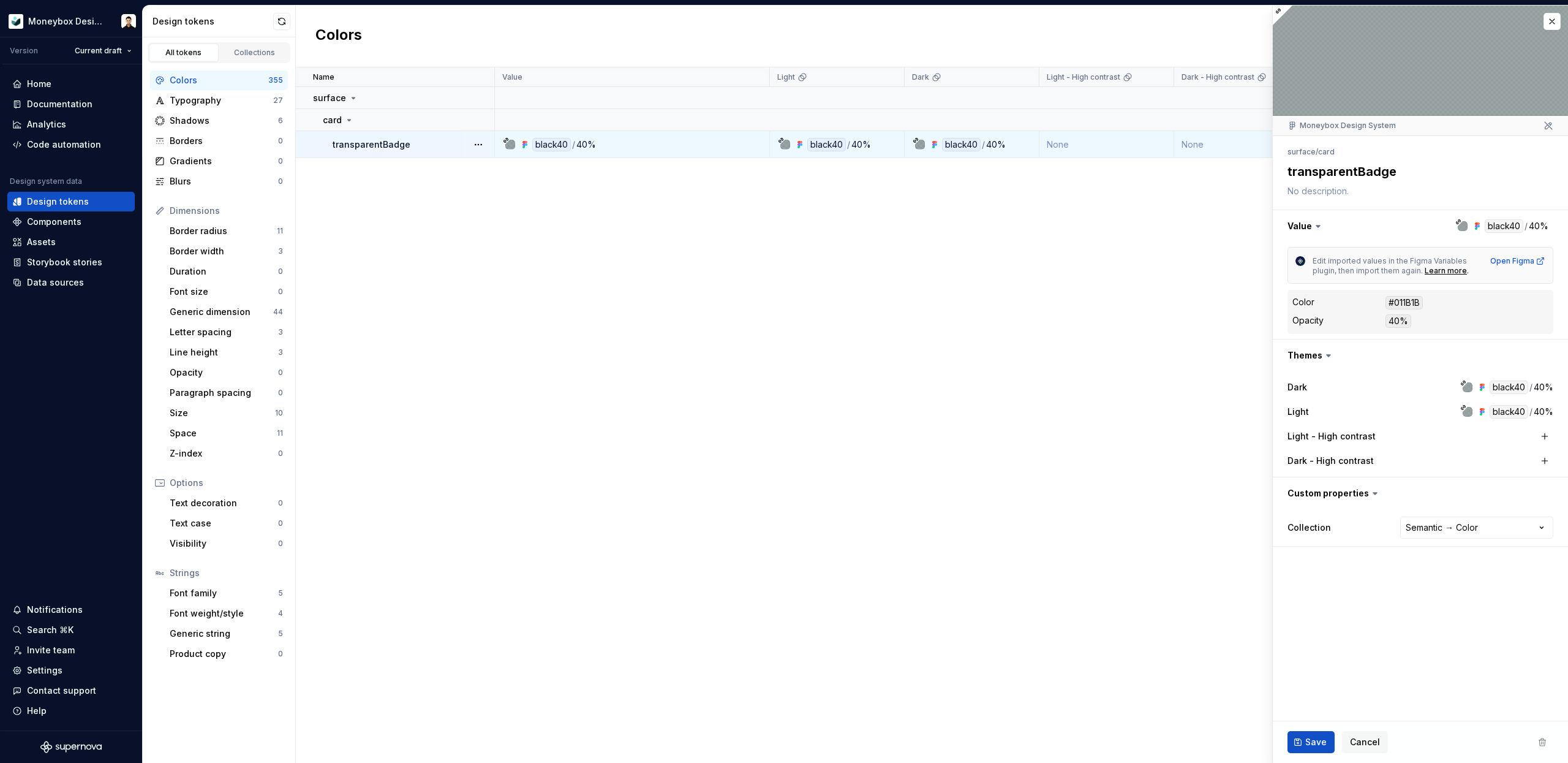
click at [1466, 570] on fieldset "**********" at bounding box center [1420, 384] width 295 height 757
click at [1551, 19] on button "button" at bounding box center [1552, 21] width 17 height 17
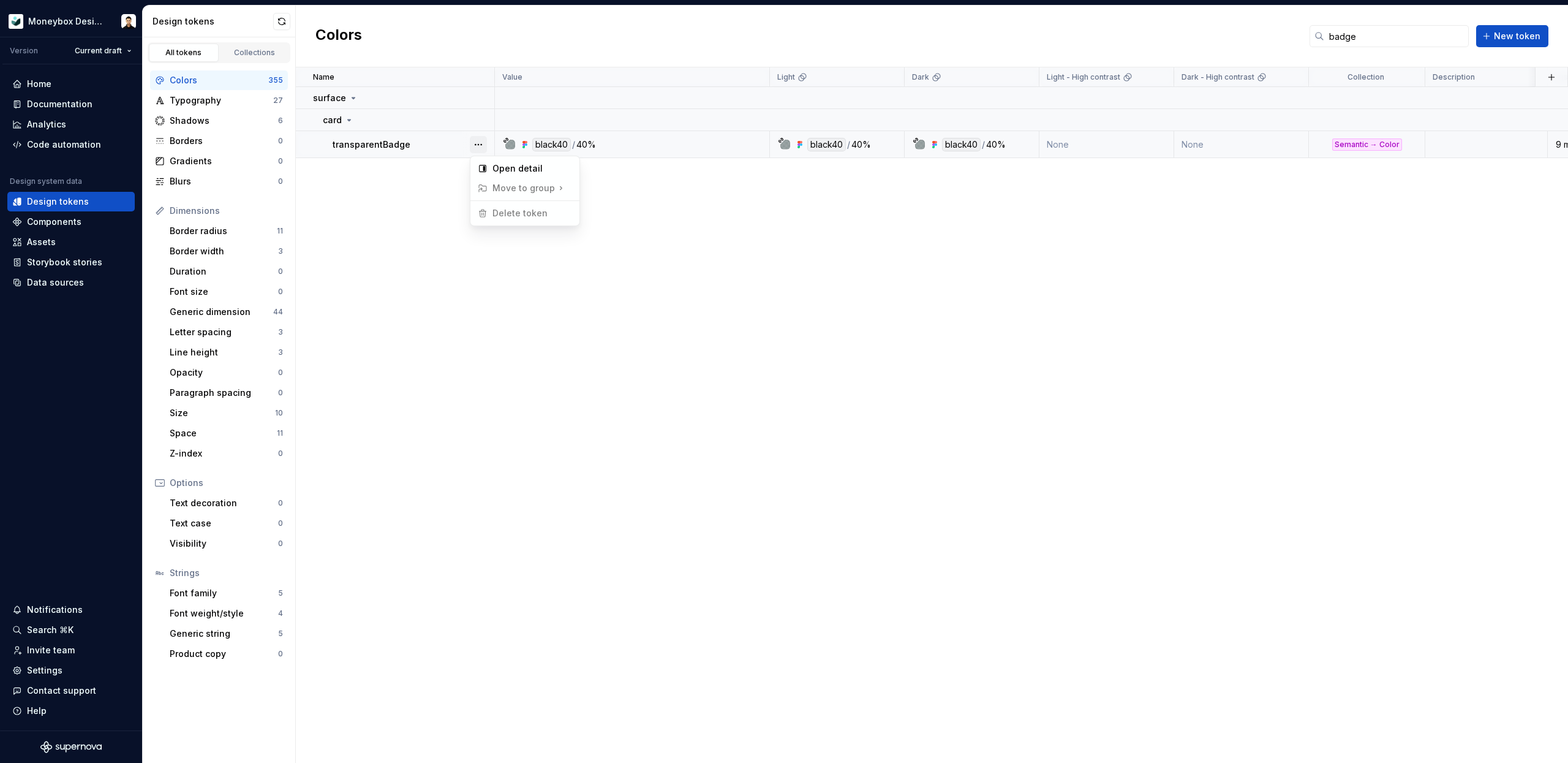
click at [481, 144] on button "button" at bounding box center [478, 144] width 17 height 17
click at [520, 171] on div "Open detail" at bounding box center [532, 169] width 79 height 13
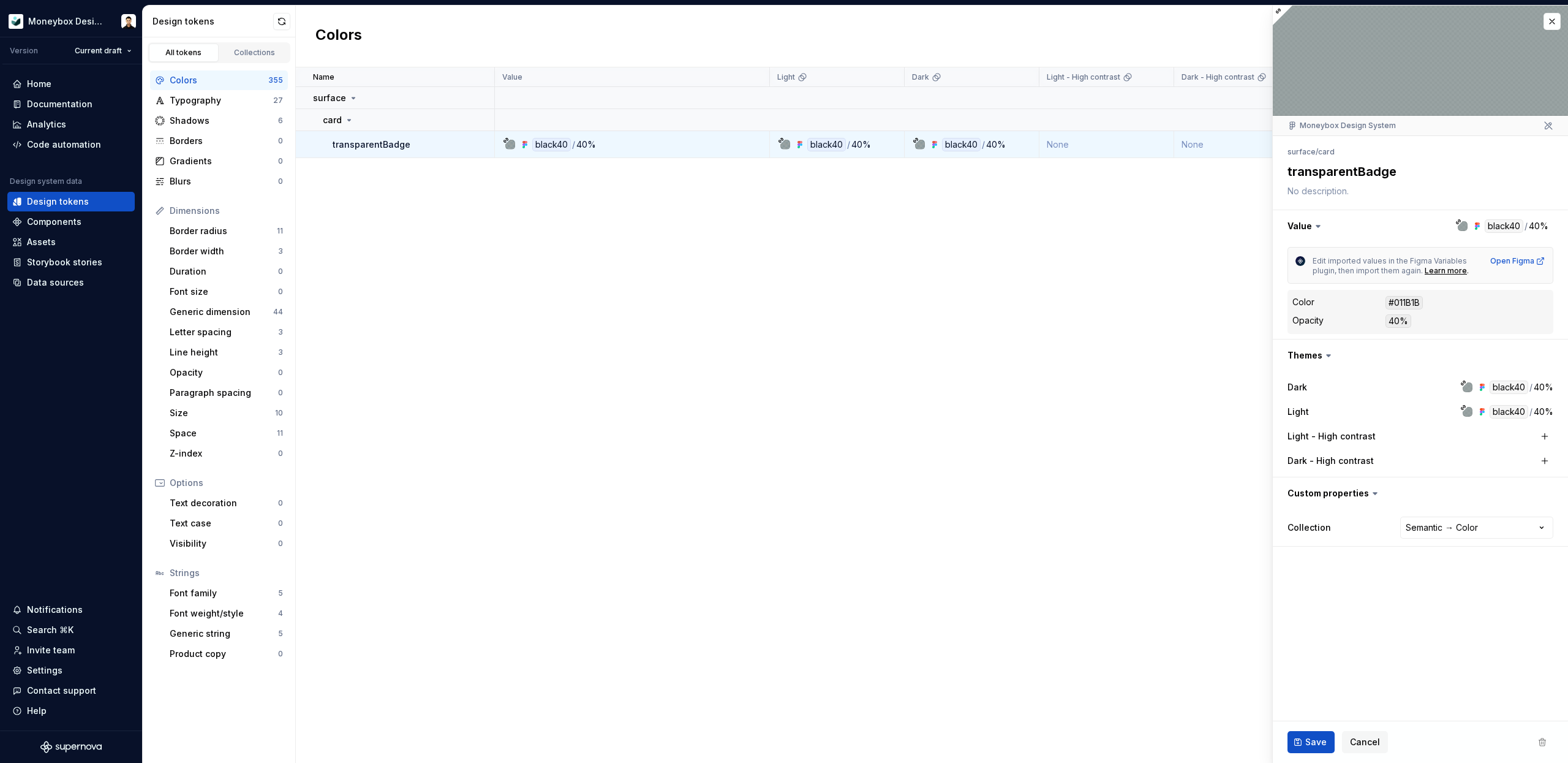
type textarea "*"
click at [1553, 24] on button "button" at bounding box center [1552, 21] width 17 height 17
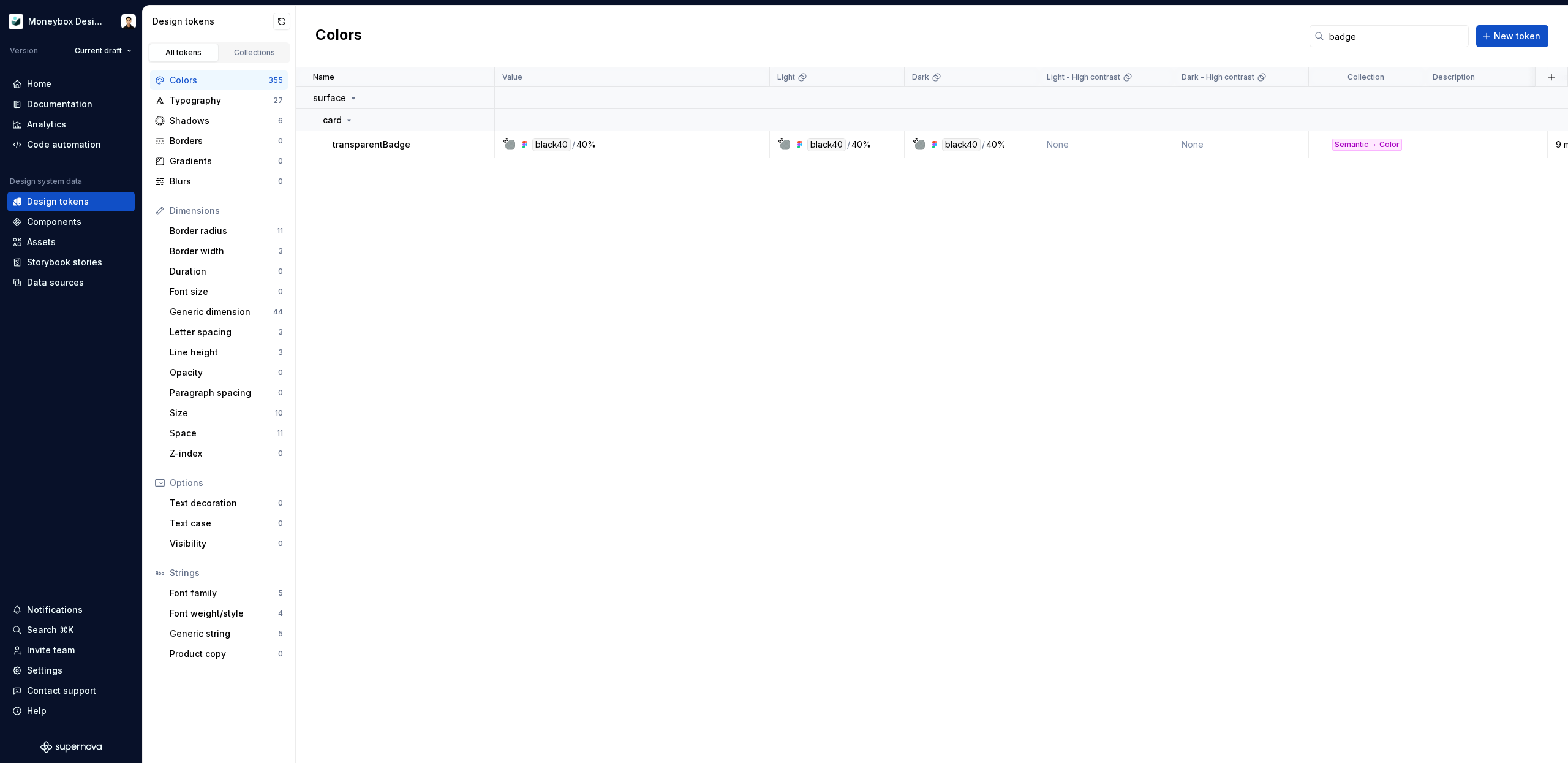
click at [918, 375] on div "Name Value Light Dark Light - High contrast Dark - High contrast Collection Des…" at bounding box center [932, 415] width 1272 height 696
